Goal: Task Accomplishment & Management: Manage account settings

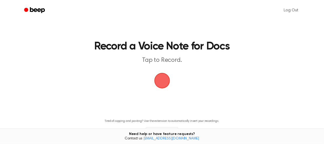
scroll to position [48, 0]
click at [163, 83] on span "button" at bounding box center [162, 81] width 16 height 16
click at [163, 83] on span "button" at bounding box center [162, 80] width 14 height 14
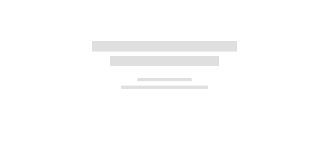
scroll to position [48, 0]
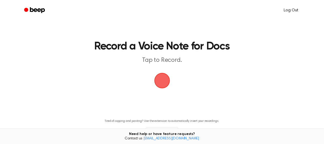
click at [290, 11] on link "Log Out" at bounding box center [291, 10] width 25 height 12
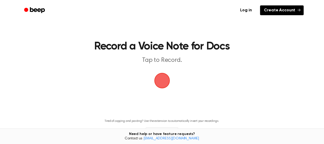
click at [284, 11] on link "Create Account" at bounding box center [282, 10] width 44 height 10
